Goal: Task Accomplishment & Management: Use online tool/utility

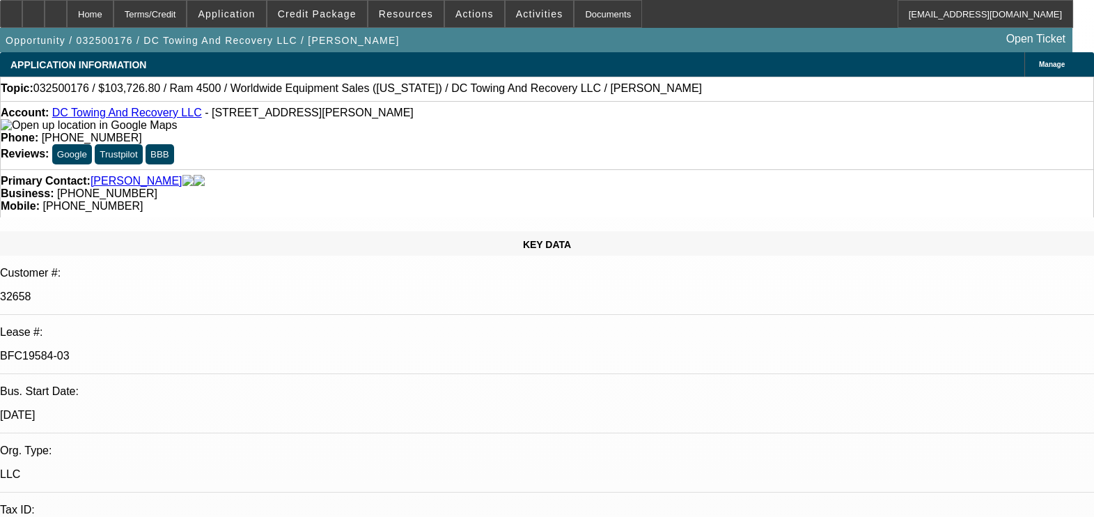
select select "0.1"
select select "2"
select select "0.1"
select select "4"
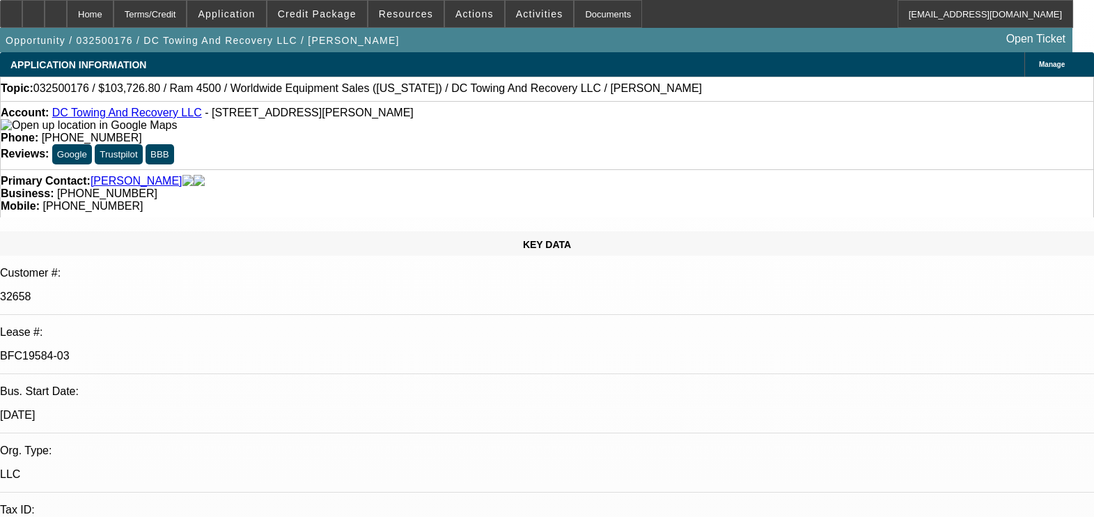
select select "0.15"
select select "2"
select select "0.1"
select select "4"
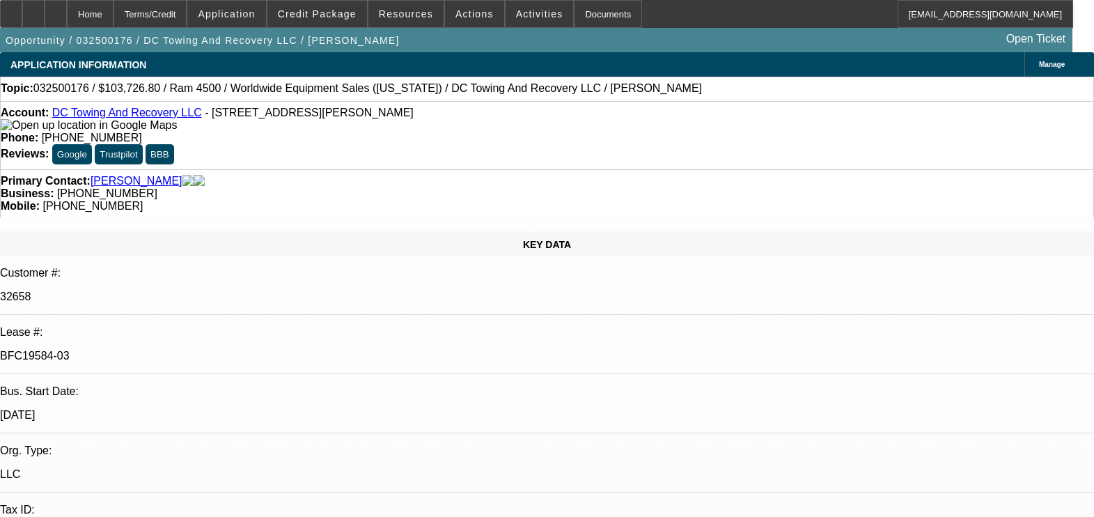
select select "0.15"
select select "2"
select select "0.1"
select select "4"
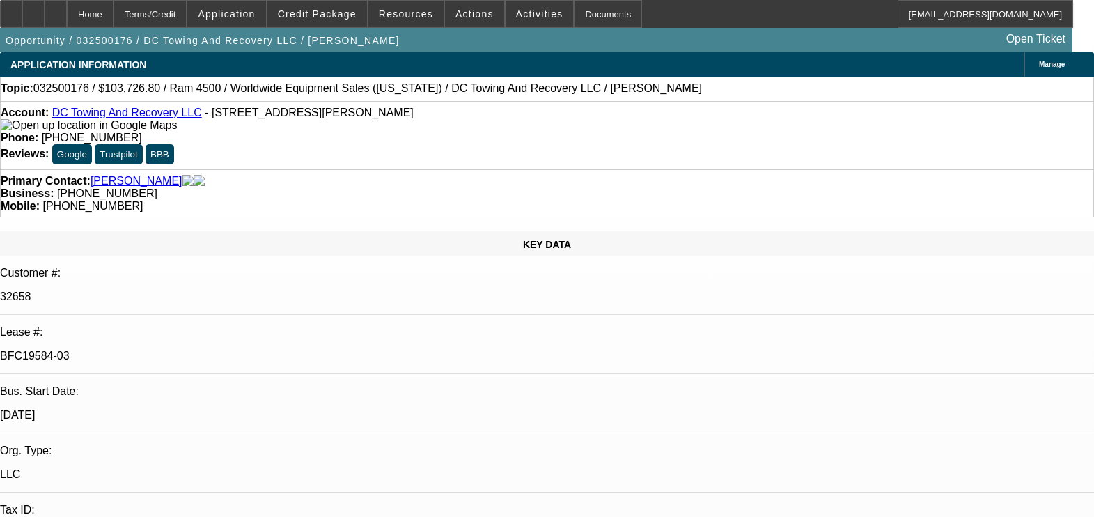
select select "0.1"
select select "2"
select select "0.1"
select select "4"
